Goal: Information Seeking & Learning: Find specific fact

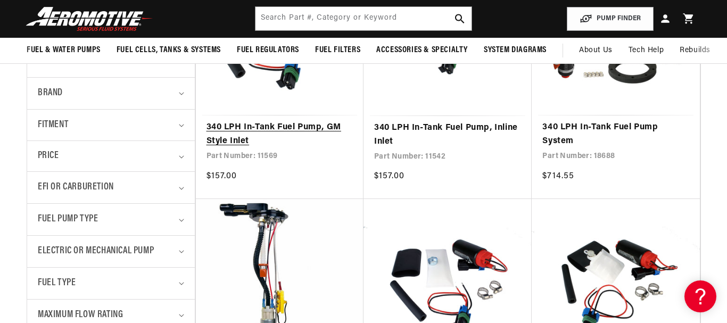
scroll to position [0, 1263]
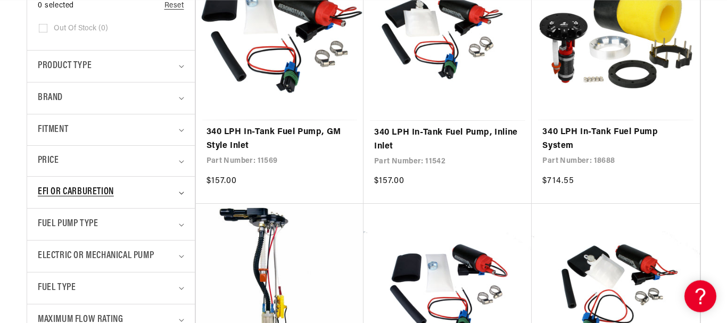
scroll to position [326, 0]
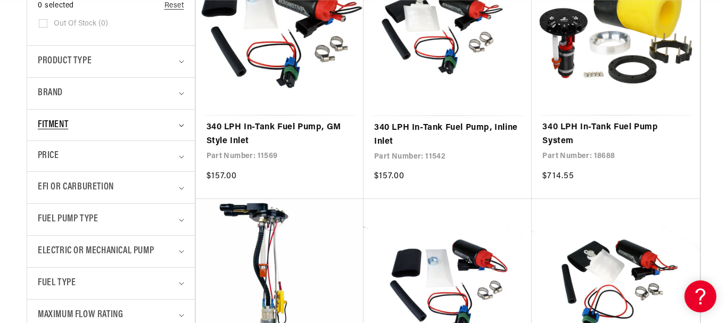
click at [86, 124] on div "Fitment" at bounding box center [106, 125] width 137 height 15
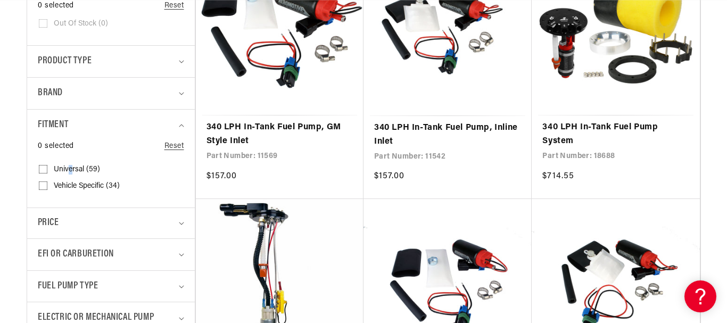
click at [71, 166] on span "Universal (59)" at bounding box center [77, 170] width 46 height 10
click at [47, 167] on input "Universal (59) Universal (59 products)" at bounding box center [43, 171] width 9 height 9
checkbox input "true"
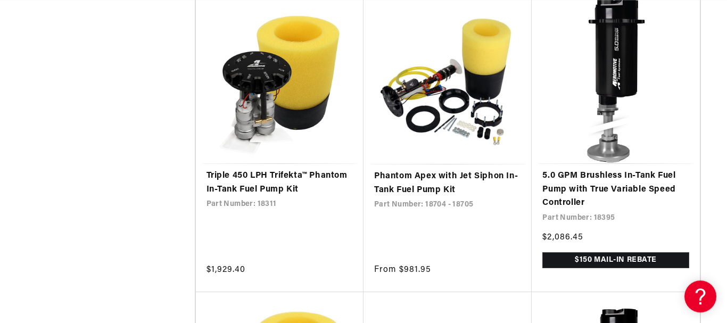
scroll to position [1358, 0]
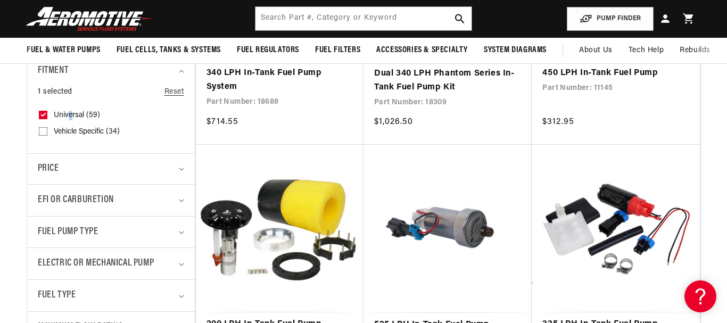
scroll to position [54, 0]
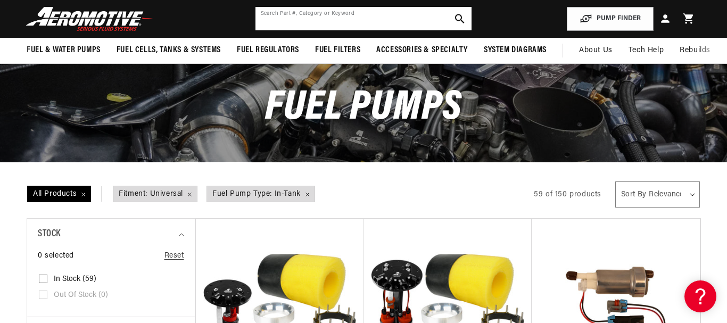
click at [387, 9] on input "text" at bounding box center [364, 18] width 217 height 23
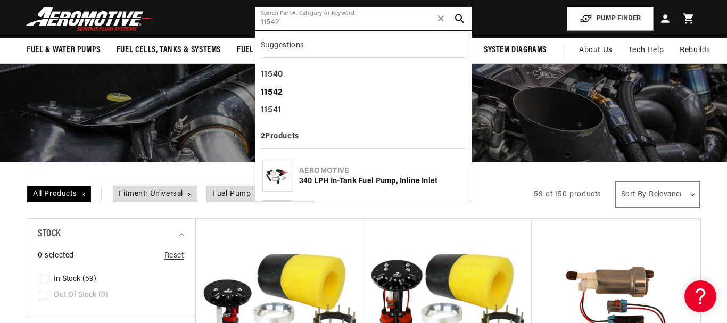
type input "11542"
click at [422, 96] on div "11542" at bounding box center [364, 93] width 206 height 18
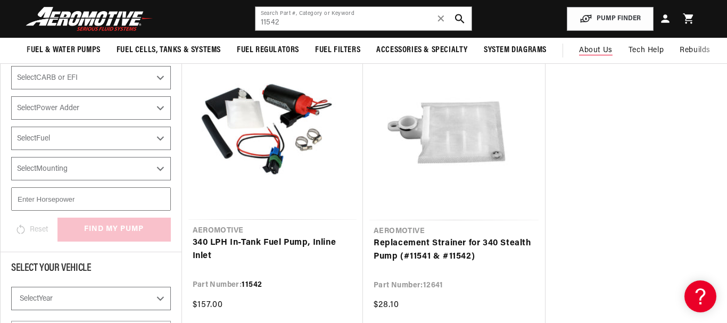
scroll to position [0, 632]
